Goal: Task Accomplishment & Management: Manage account settings

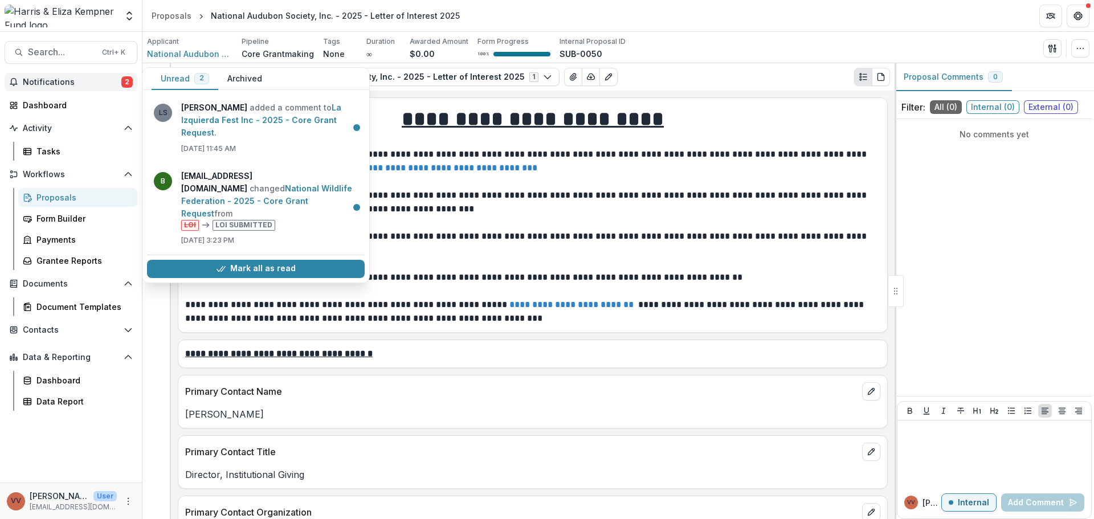
scroll to position [1539, 0]
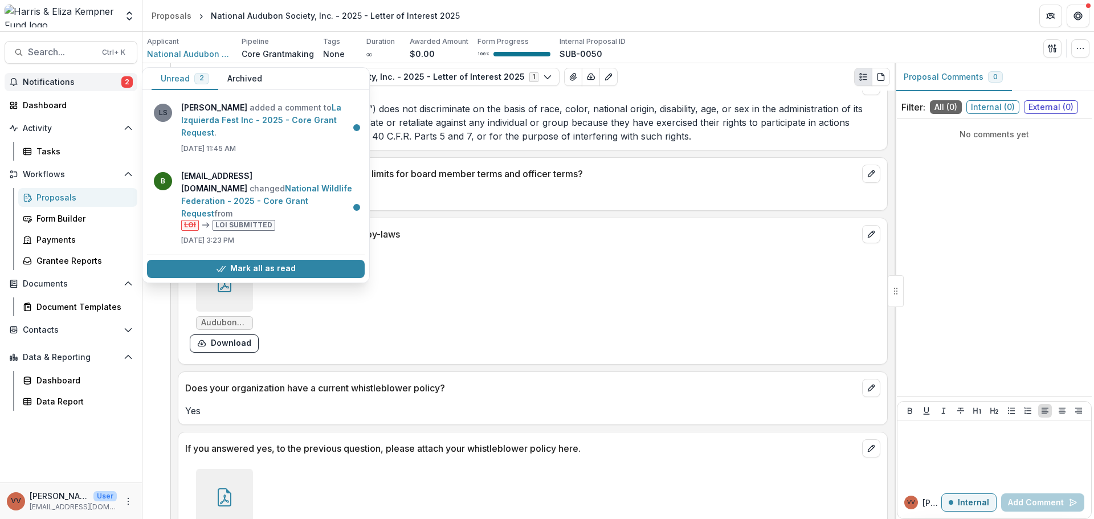
click at [263, 260] on button "Mark all as read" at bounding box center [256, 269] width 218 height 18
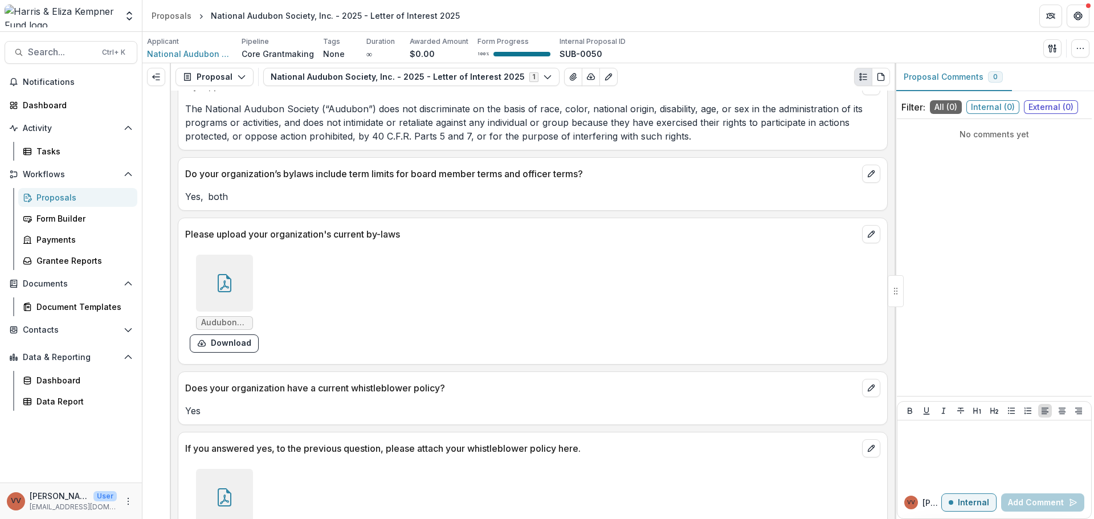
click at [74, 222] on div "Form Builder" at bounding box center [82, 219] width 92 height 12
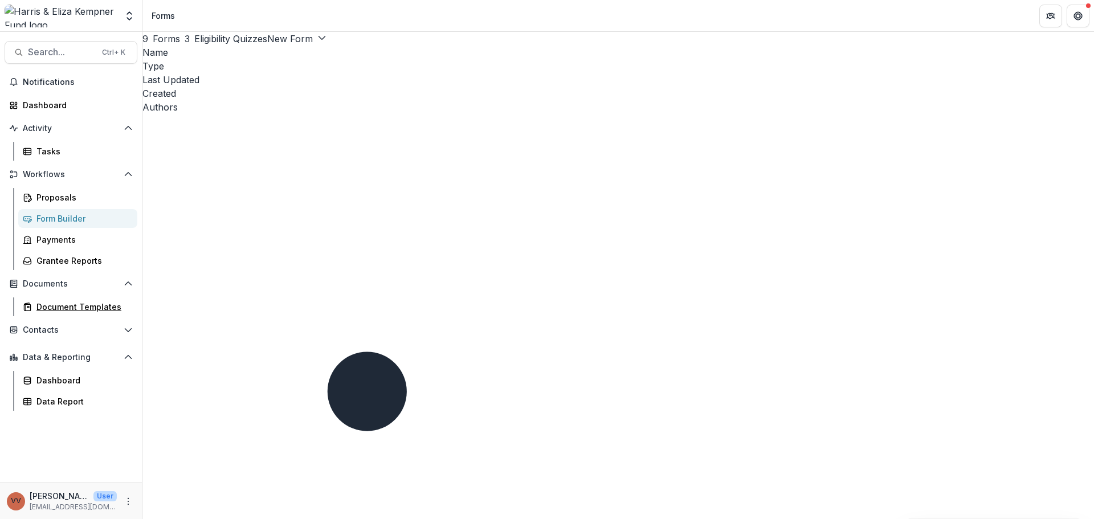
click at [95, 306] on div "Document Templates" at bounding box center [82, 307] width 92 height 12
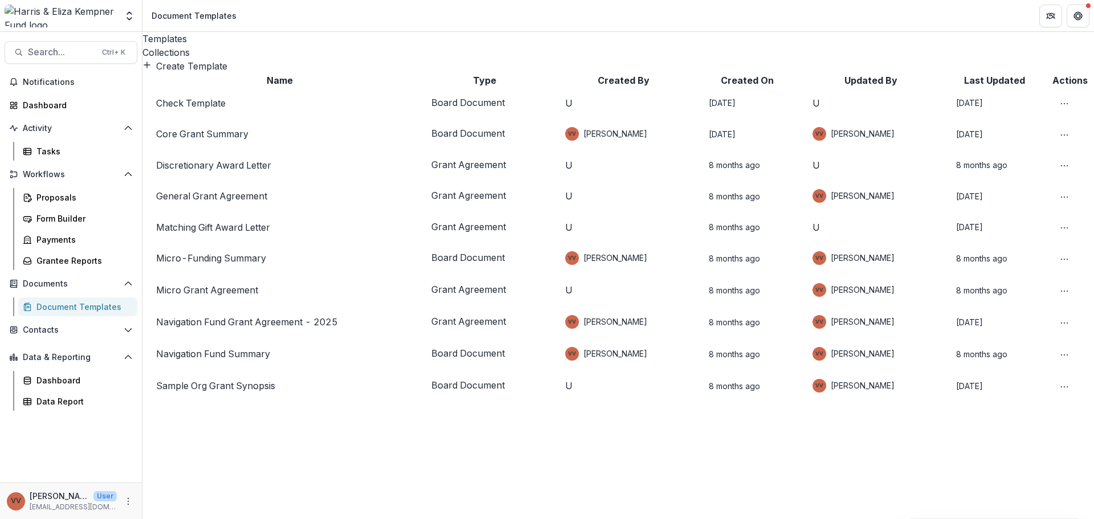
click at [238, 46] on div "Collections" at bounding box center [618, 53] width 952 height 14
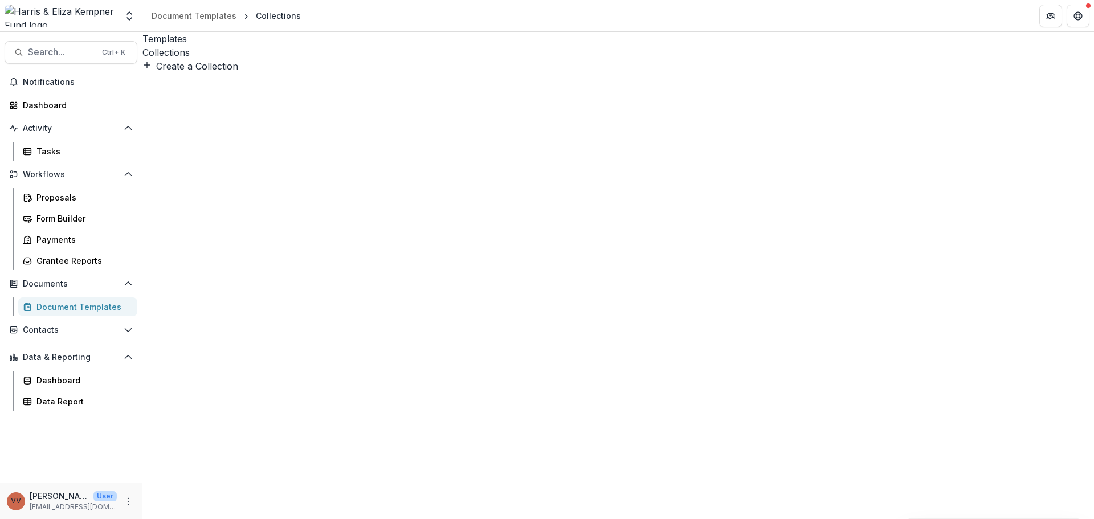
click at [197, 73] on button "Create a Collection" at bounding box center [190, 66] width 96 height 14
type input "**********"
